Goal: Transaction & Acquisition: Purchase product/service

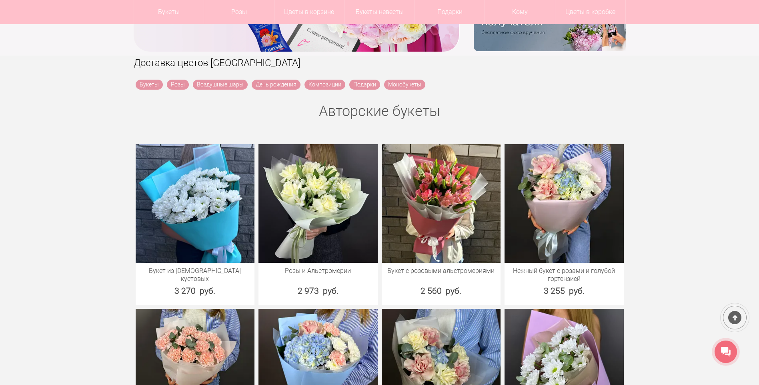
scroll to position [240, 0]
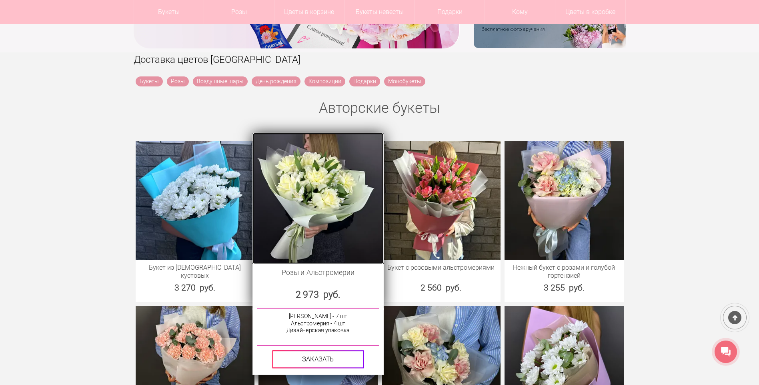
click at [327, 188] on img at bounding box center [317, 197] width 131 height 131
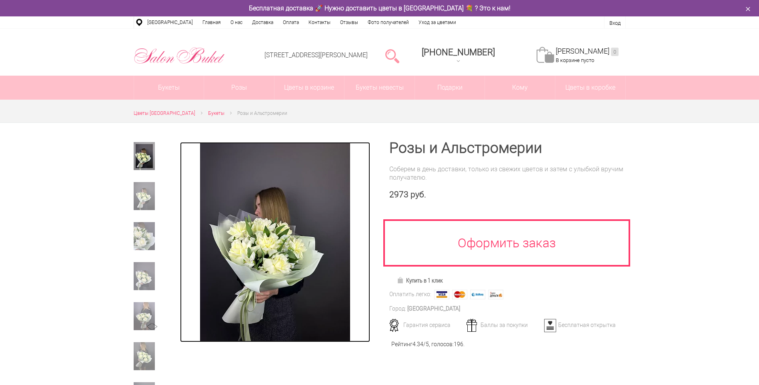
click at [311, 238] on img at bounding box center [275, 242] width 150 height 200
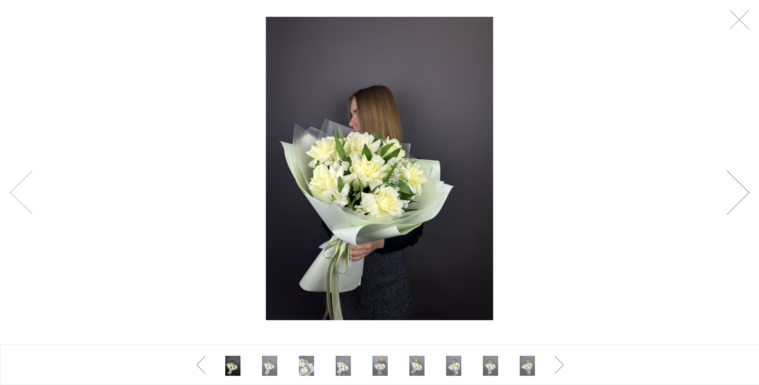
click at [741, 187] on link at bounding box center [737, 192] width 23 height 44
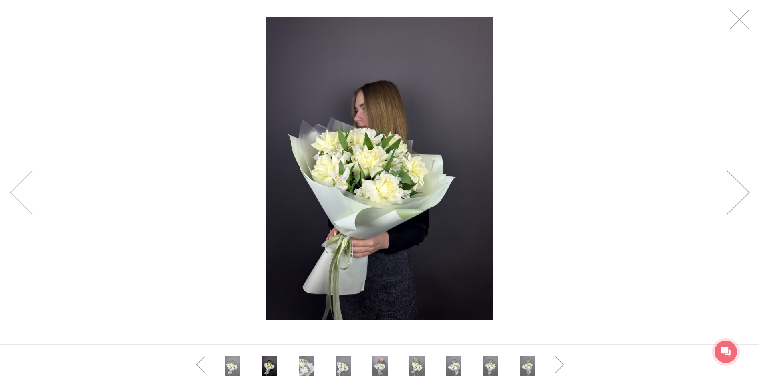
click at [738, 190] on link at bounding box center [737, 192] width 23 height 44
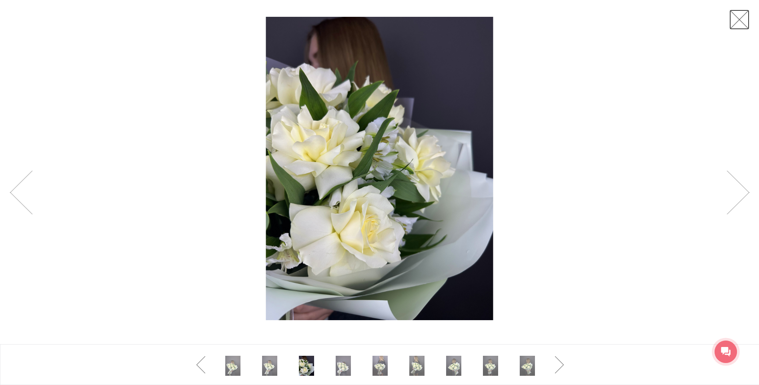
click at [732, 20] on link at bounding box center [739, 20] width 20 height 20
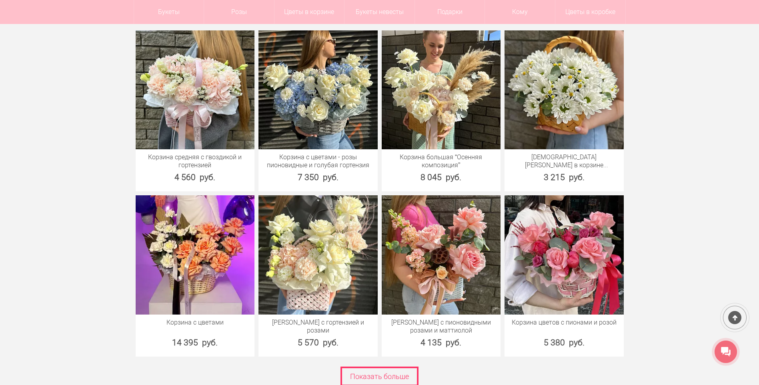
scroll to position [2599, 0]
